Goal: Information Seeking & Learning: Learn about a topic

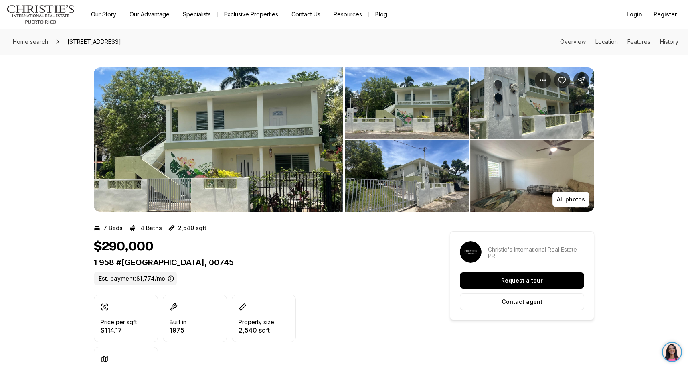
click at [406, 122] on img "View image gallery" at bounding box center [407, 102] width 124 height 71
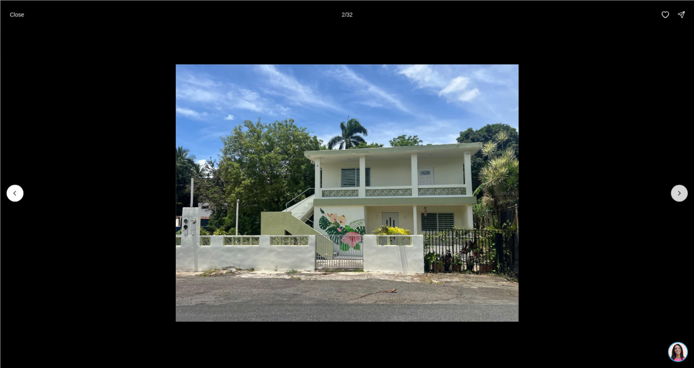
click at [682, 194] on icon "Next slide" at bounding box center [679, 193] width 8 height 8
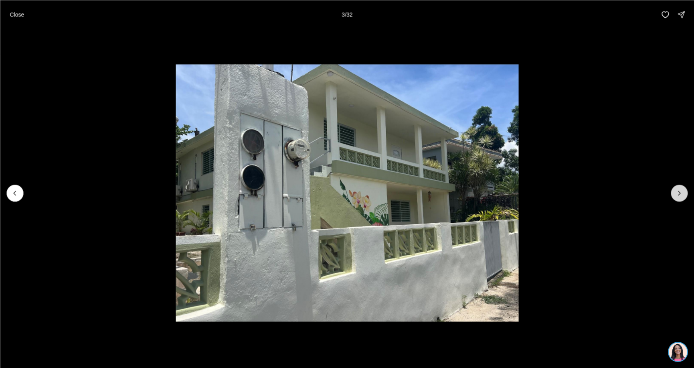
click at [682, 194] on icon "Next slide" at bounding box center [679, 193] width 8 height 8
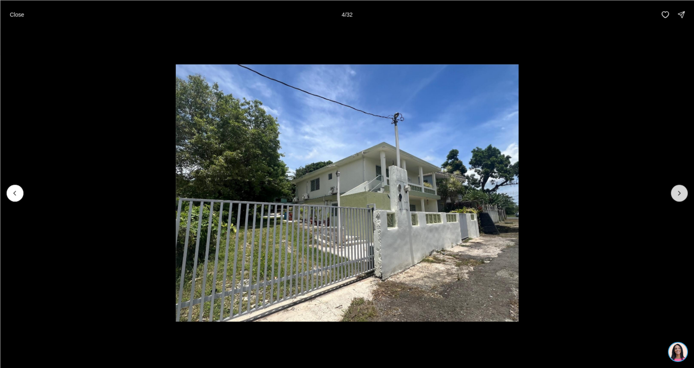
click at [682, 194] on icon "Next slide" at bounding box center [679, 193] width 8 height 8
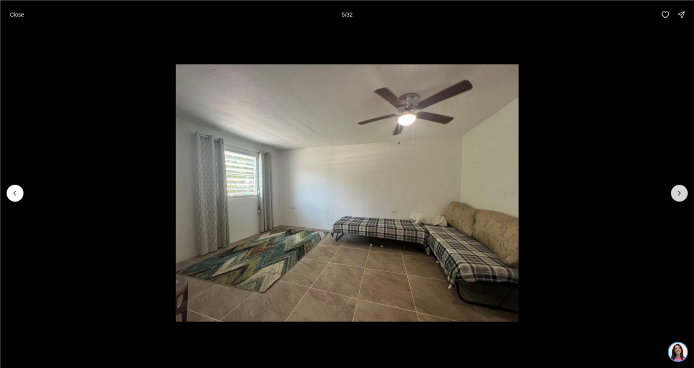
click at [682, 194] on icon "Next slide" at bounding box center [679, 193] width 8 height 8
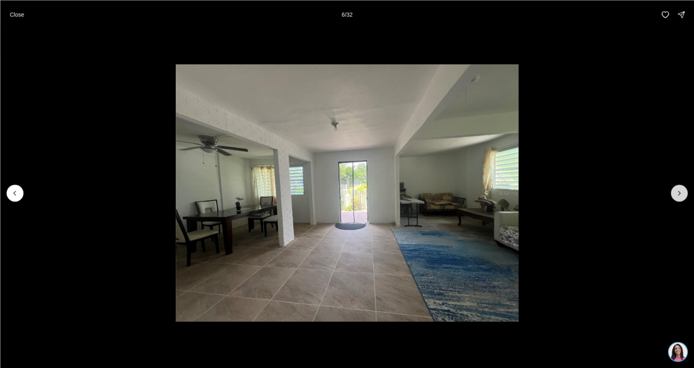
click at [682, 194] on icon "Next slide" at bounding box center [679, 193] width 8 height 8
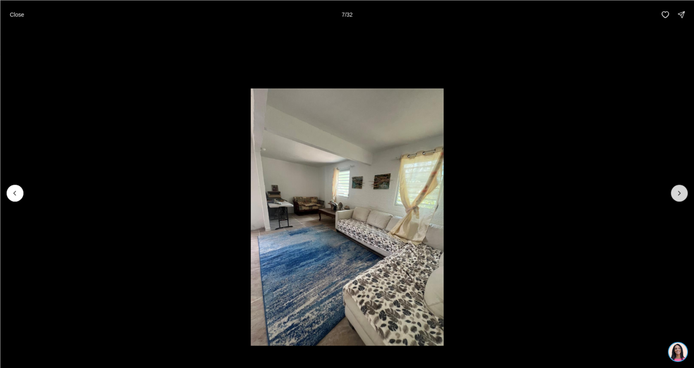
click at [682, 194] on icon "Next slide" at bounding box center [679, 193] width 8 height 8
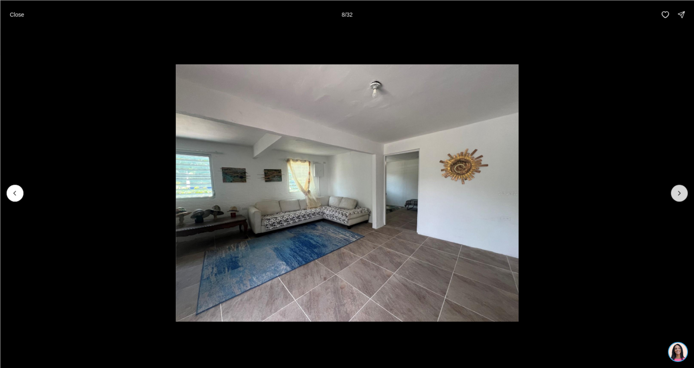
click at [682, 194] on icon "Next slide" at bounding box center [679, 193] width 8 height 8
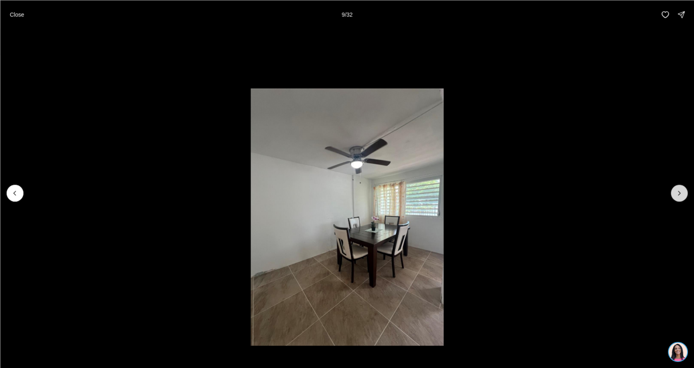
click at [682, 194] on icon "Next slide" at bounding box center [679, 193] width 8 height 8
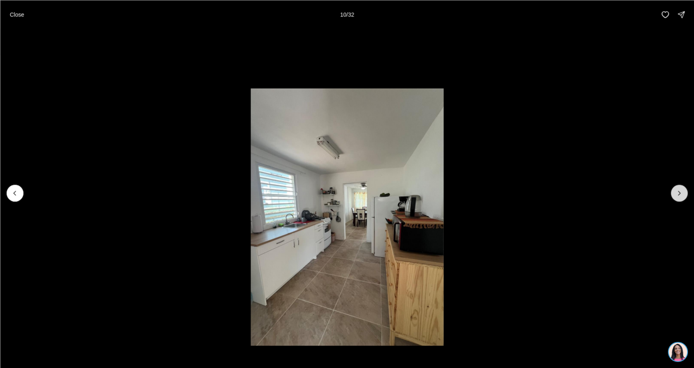
click at [682, 194] on icon "Next slide" at bounding box center [679, 193] width 8 height 8
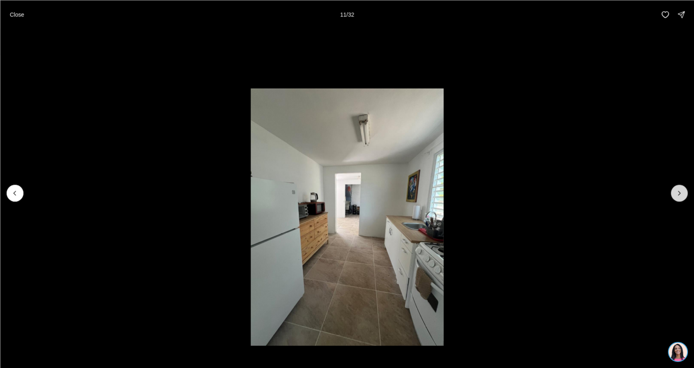
click at [682, 194] on icon "Next slide" at bounding box center [679, 193] width 8 height 8
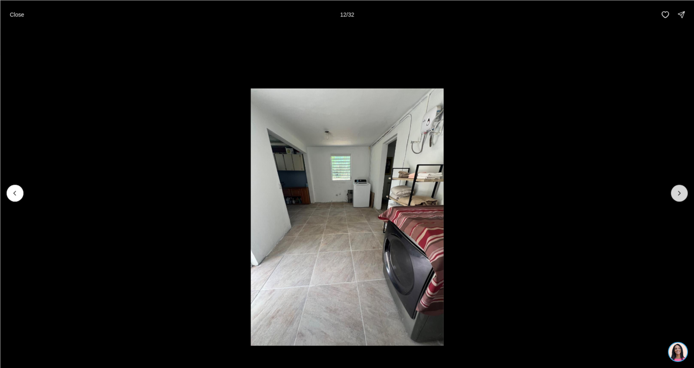
click at [682, 194] on icon "Next slide" at bounding box center [679, 193] width 8 height 8
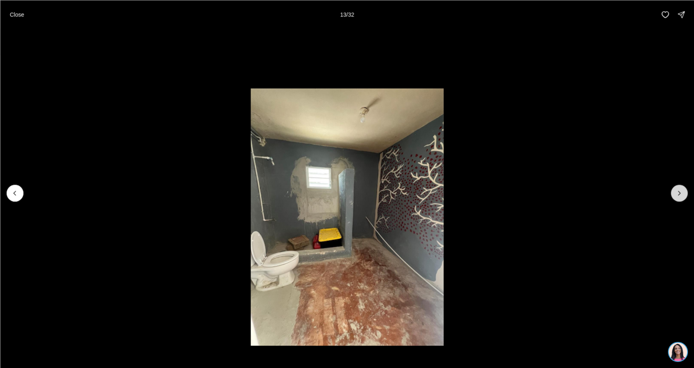
click at [682, 194] on icon "Next slide" at bounding box center [679, 193] width 8 height 8
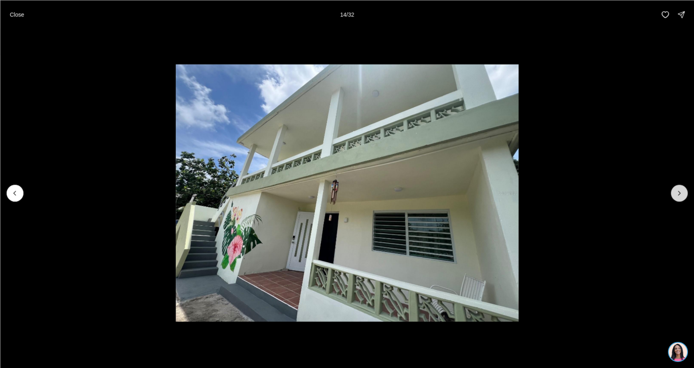
click at [682, 194] on icon "Next slide" at bounding box center [679, 193] width 8 height 8
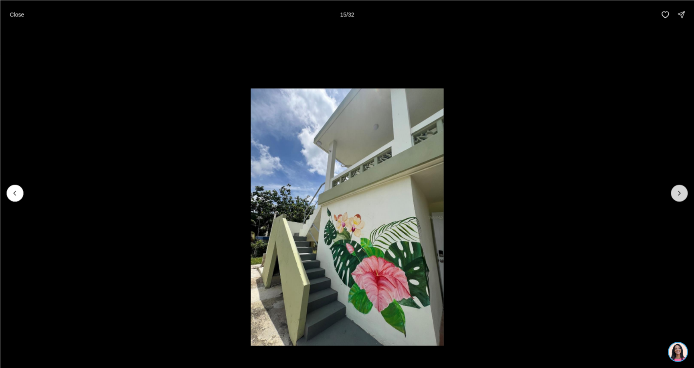
click at [682, 194] on icon "Next slide" at bounding box center [679, 193] width 8 height 8
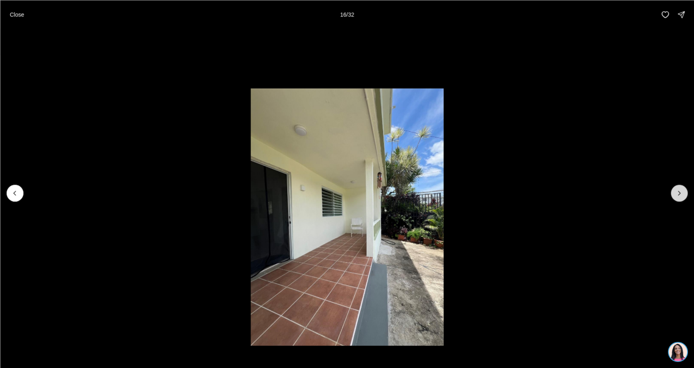
click at [682, 194] on icon "Next slide" at bounding box center [679, 193] width 8 height 8
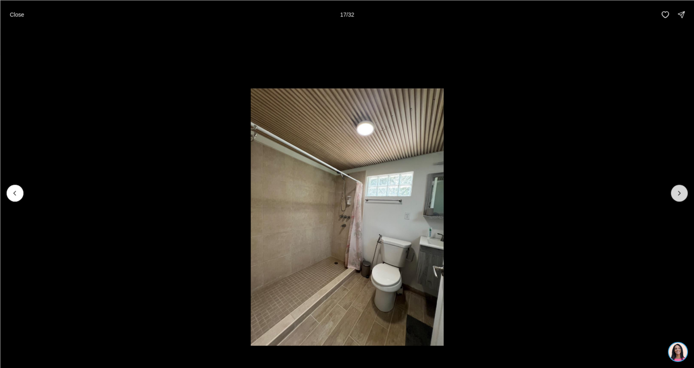
click at [682, 194] on icon "Next slide" at bounding box center [679, 193] width 8 height 8
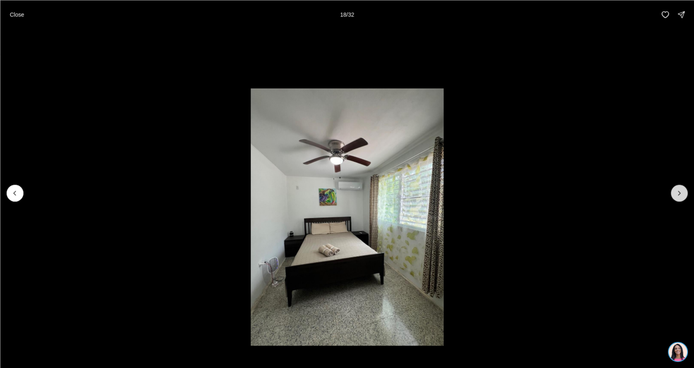
click at [682, 194] on icon "Next slide" at bounding box center [679, 193] width 8 height 8
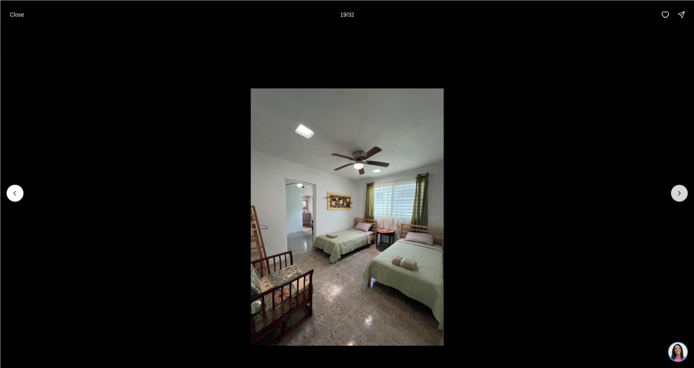
click at [682, 194] on icon "Next slide" at bounding box center [679, 193] width 8 height 8
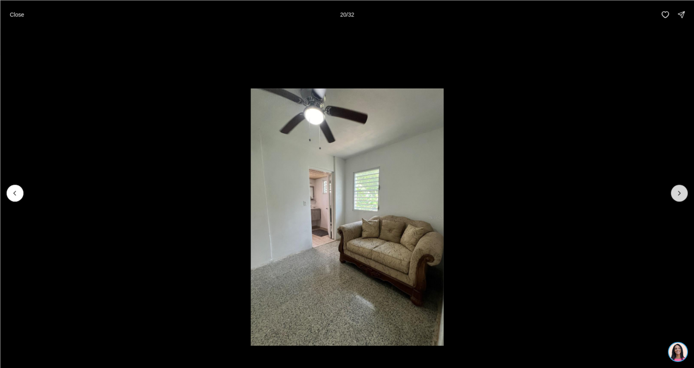
click at [682, 194] on icon "Next slide" at bounding box center [679, 193] width 8 height 8
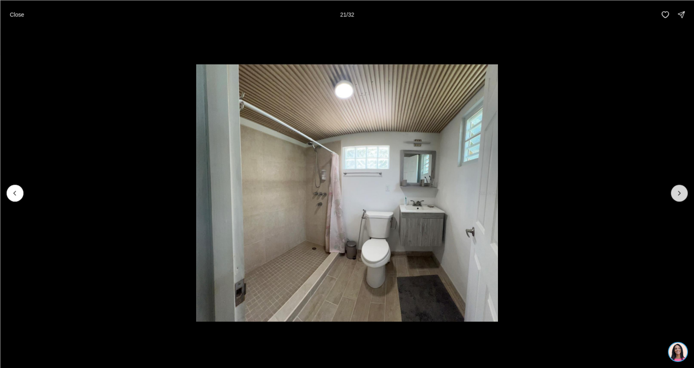
click at [682, 194] on icon "Next slide" at bounding box center [679, 193] width 8 height 8
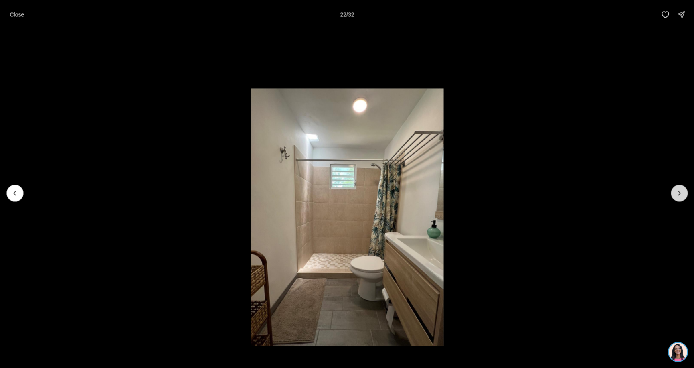
click at [682, 194] on icon "Next slide" at bounding box center [679, 193] width 8 height 8
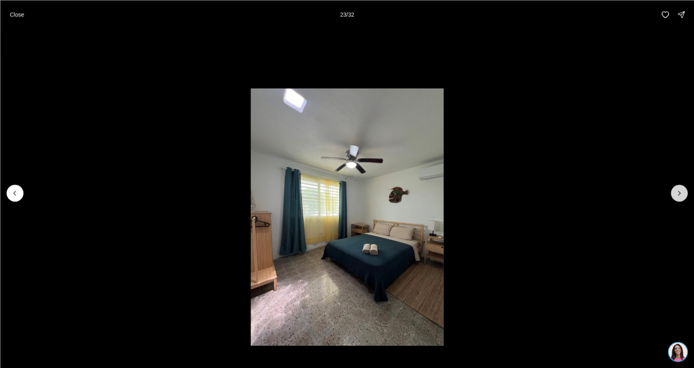
click at [682, 194] on icon "Next slide" at bounding box center [679, 193] width 8 height 8
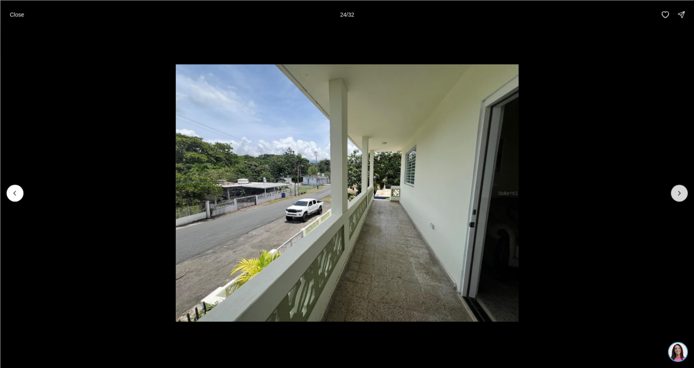
click at [682, 194] on icon "Next slide" at bounding box center [679, 193] width 8 height 8
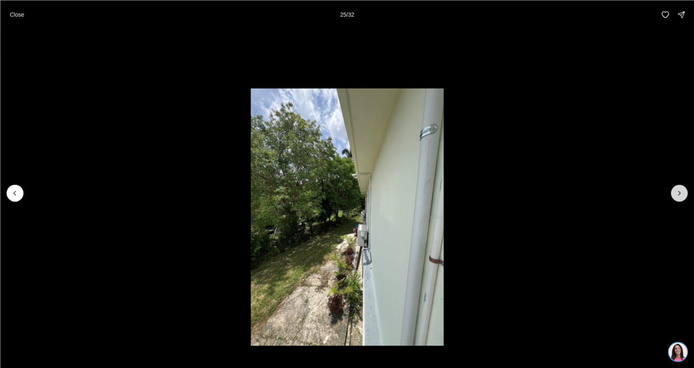
click at [682, 194] on icon "Next slide" at bounding box center [679, 193] width 8 height 8
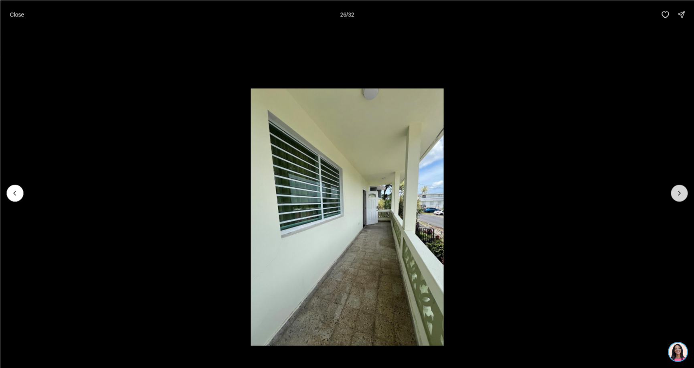
click at [682, 194] on icon "Next slide" at bounding box center [679, 193] width 8 height 8
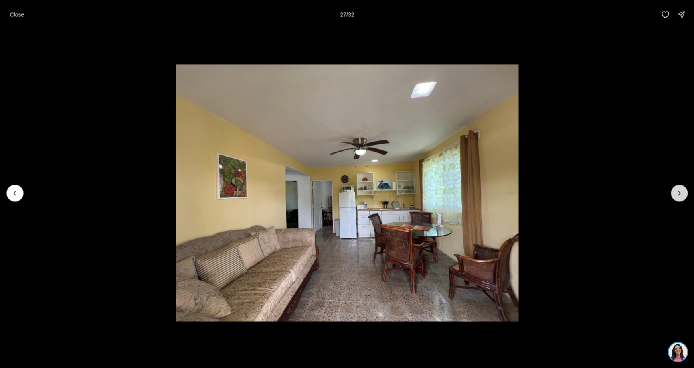
click at [682, 194] on icon "Next slide" at bounding box center [679, 193] width 8 height 8
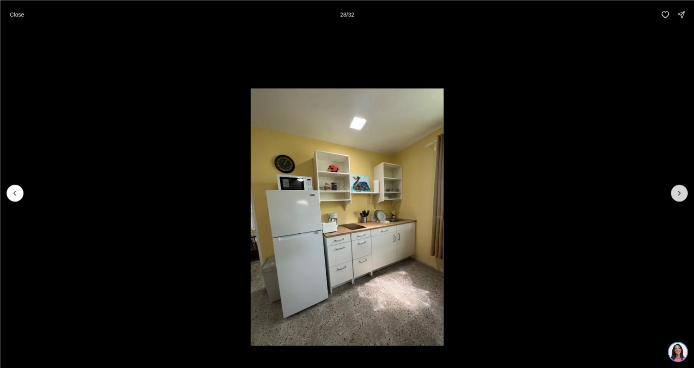
click at [682, 194] on icon "Next slide" at bounding box center [679, 193] width 8 height 8
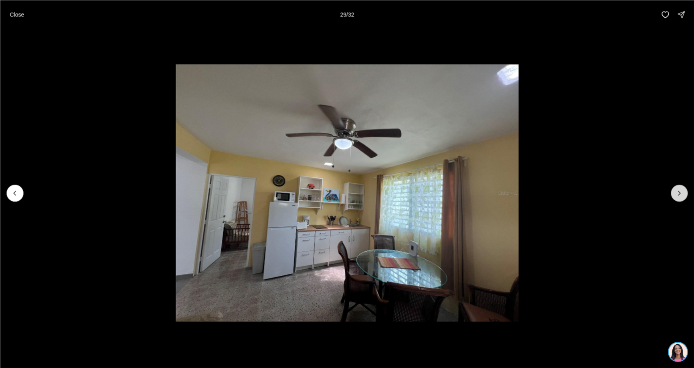
click at [682, 194] on icon "Next slide" at bounding box center [679, 193] width 8 height 8
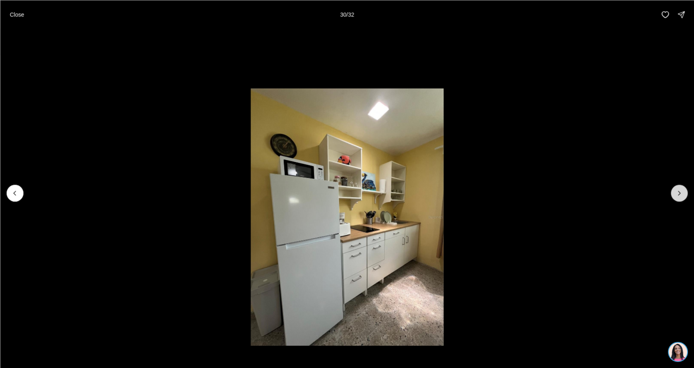
click at [682, 194] on icon "Next slide" at bounding box center [679, 193] width 8 height 8
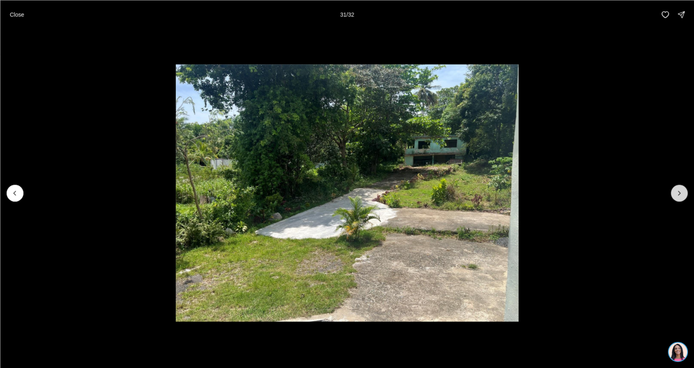
click at [682, 194] on icon "Next slide" at bounding box center [679, 193] width 8 height 8
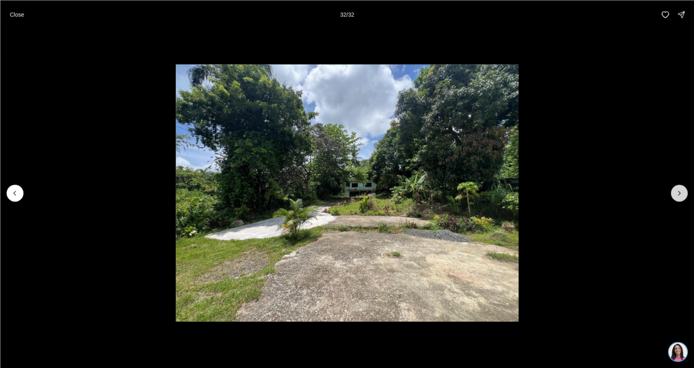
click at [682, 194] on div at bounding box center [679, 192] width 17 height 17
click at [12, 15] on p "Close" at bounding box center [17, 14] width 14 height 6
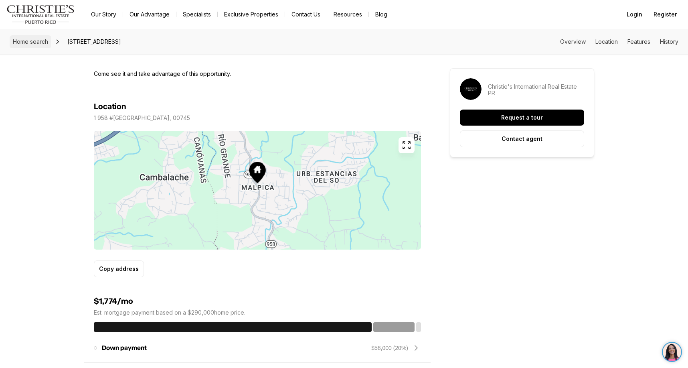
scroll to position [401, 0]
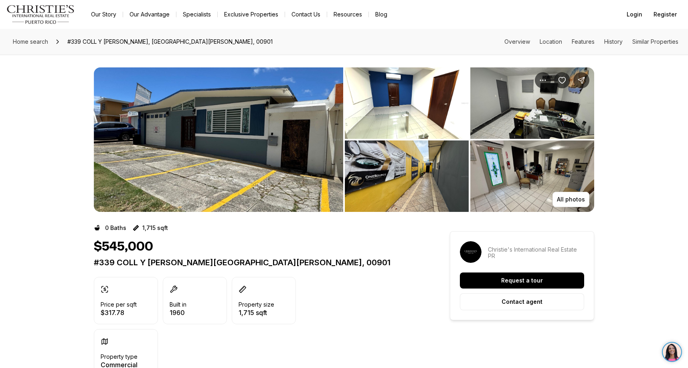
click at [425, 93] on img "View image gallery" at bounding box center [407, 102] width 124 height 71
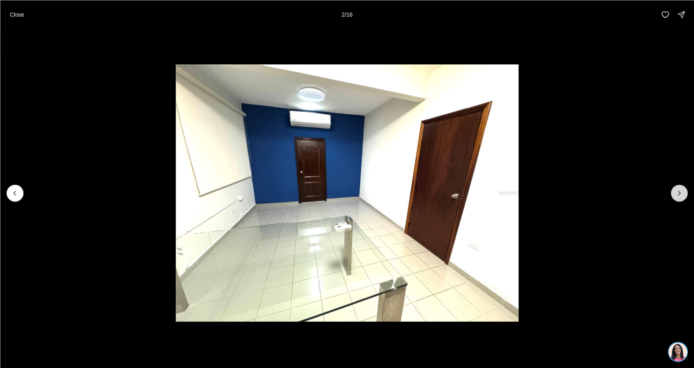
click at [678, 194] on icon "Next slide" at bounding box center [679, 193] width 8 height 8
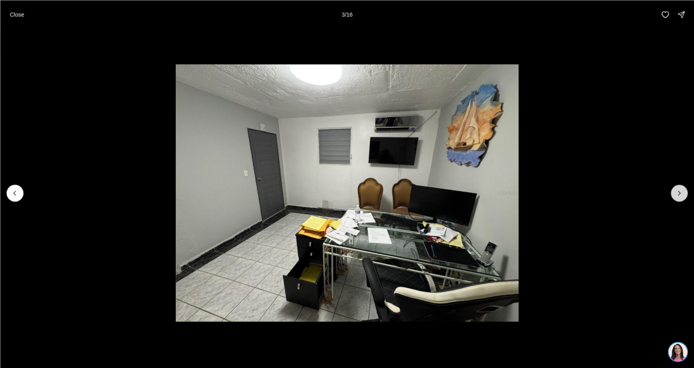
click at [678, 194] on icon "Next slide" at bounding box center [679, 193] width 8 height 8
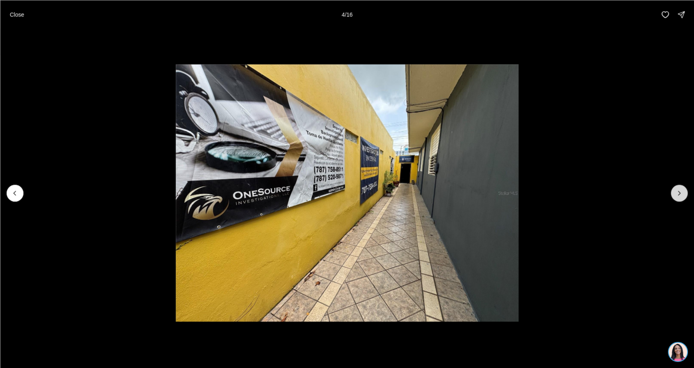
click at [678, 194] on icon "Next slide" at bounding box center [679, 193] width 8 height 8
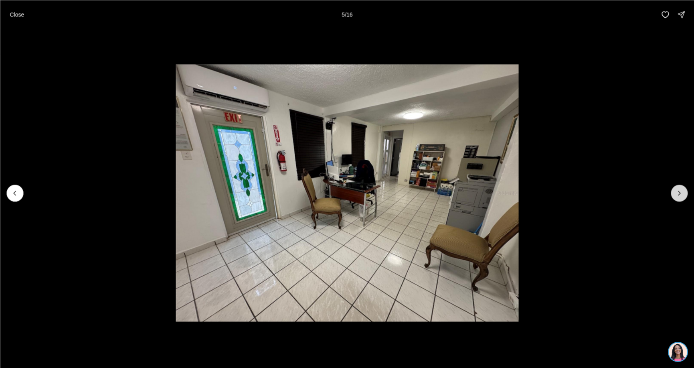
click at [678, 194] on icon "Next slide" at bounding box center [679, 193] width 8 height 8
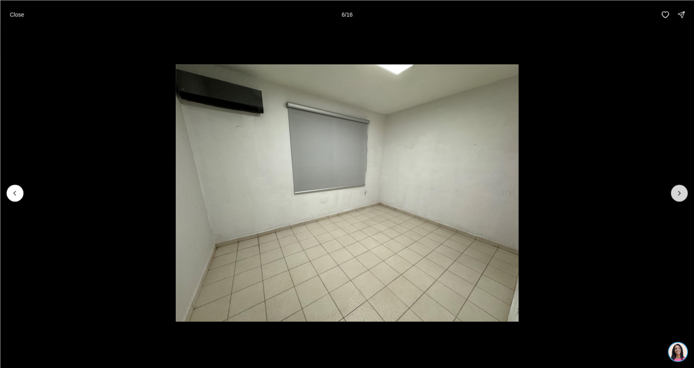
click at [678, 194] on icon "Next slide" at bounding box center [679, 193] width 8 height 8
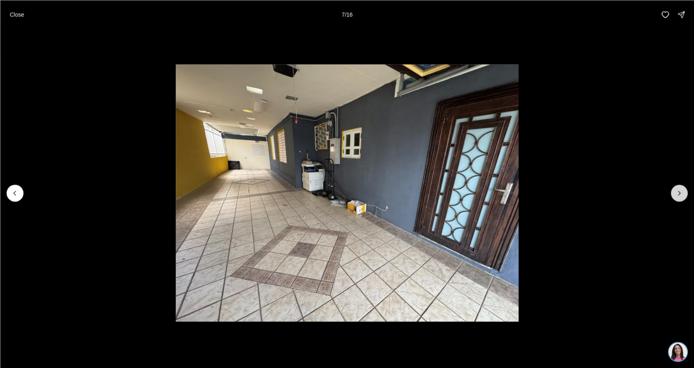
click at [678, 194] on icon "Next slide" at bounding box center [679, 193] width 8 height 8
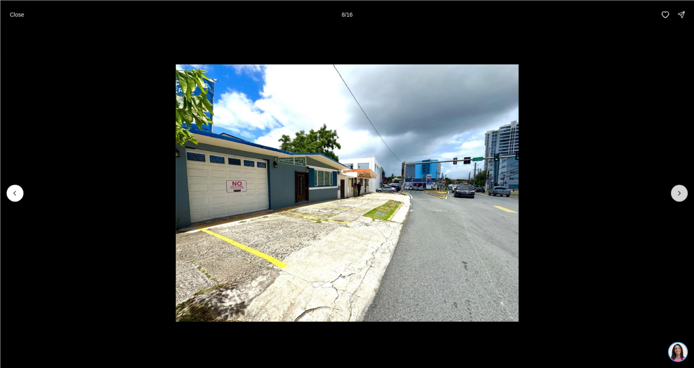
click at [678, 194] on icon "Next slide" at bounding box center [679, 193] width 8 height 8
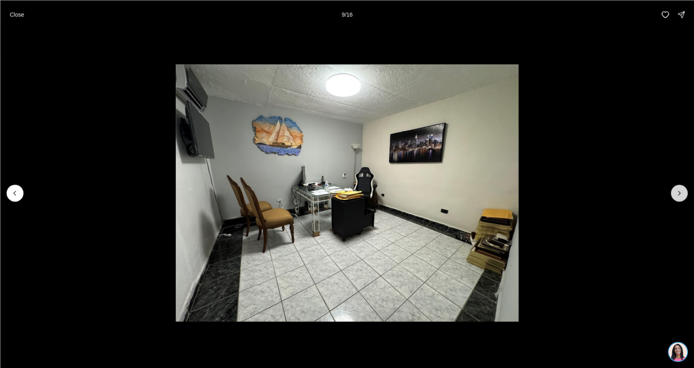
click at [678, 194] on icon "Next slide" at bounding box center [679, 193] width 8 height 8
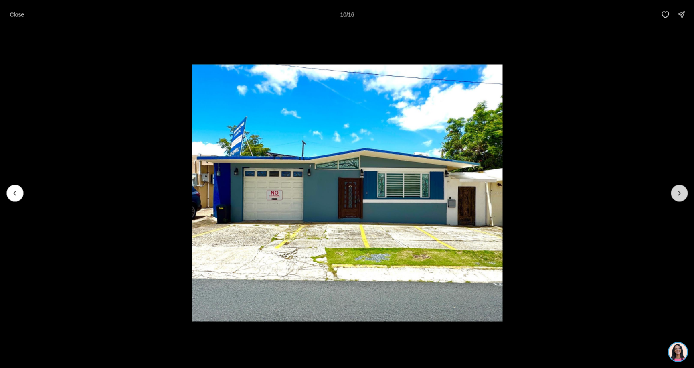
click at [678, 194] on icon "Next slide" at bounding box center [679, 193] width 8 height 8
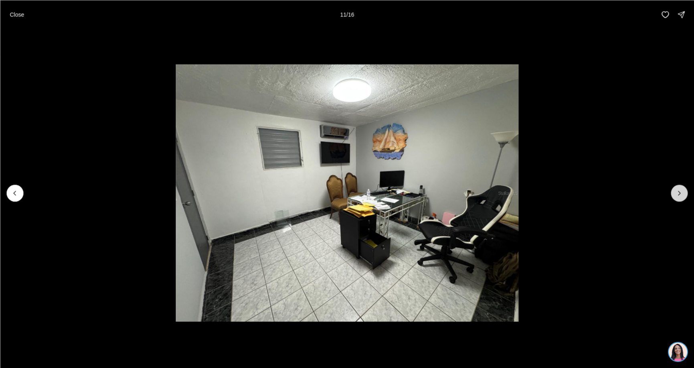
click at [678, 194] on icon "Next slide" at bounding box center [679, 193] width 8 height 8
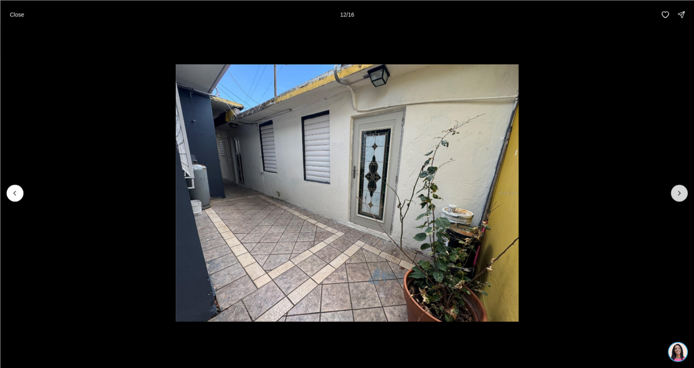
click at [678, 194] on icon "Next slide" at bounding box center [679, 193] width 8 height 8
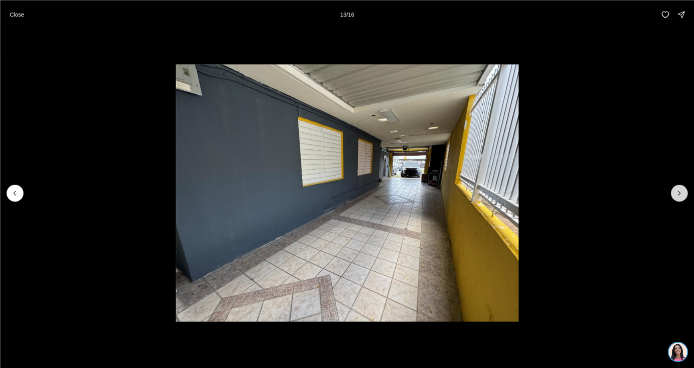
click at [678, 194] on icon "Next slide" at bounding box center [679, 193] width 8 height 8
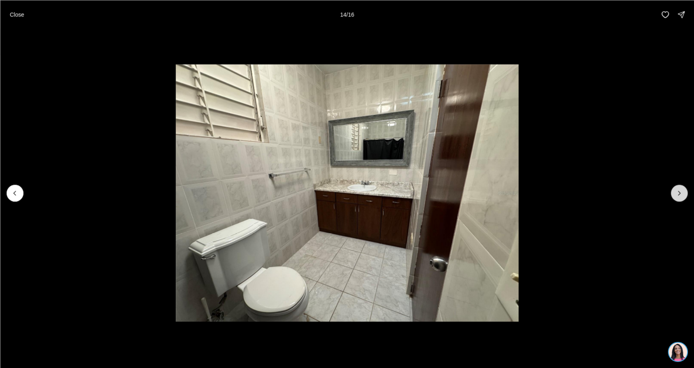
click at [678, 194] on icon "Next slide" at bounding box center [679, 193] width 8 height 8
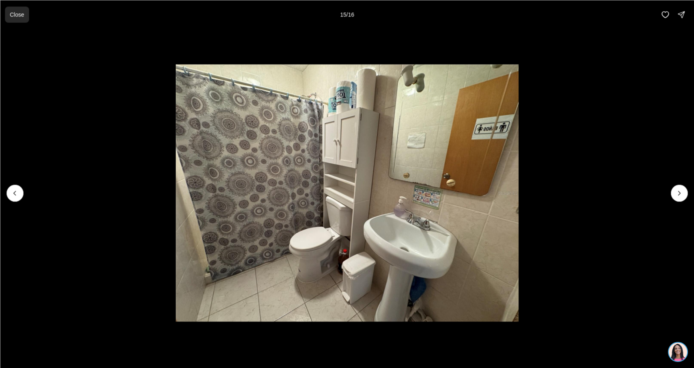
click at [17, 14] on p "Close" at bounding box center [17, 14] width 14 height 6
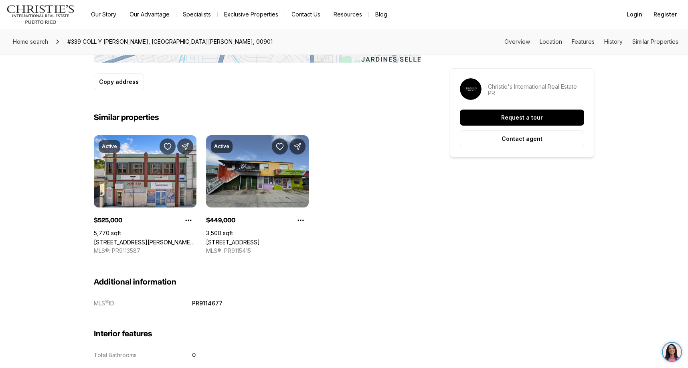
scroll to position [601, 0]
